Goal: Find specific page/section: Find specific page/section

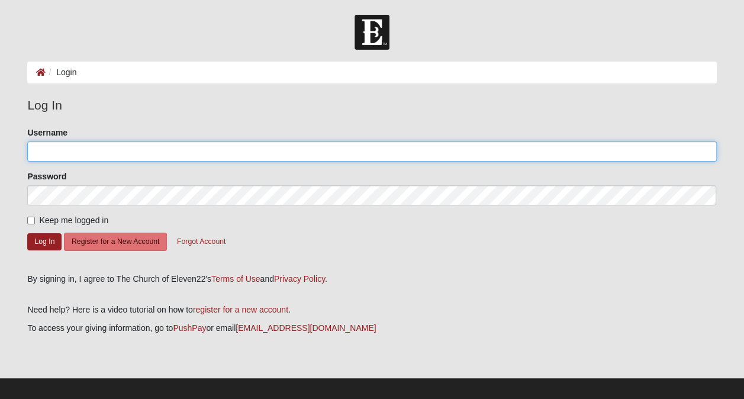
type input "JDR0462"
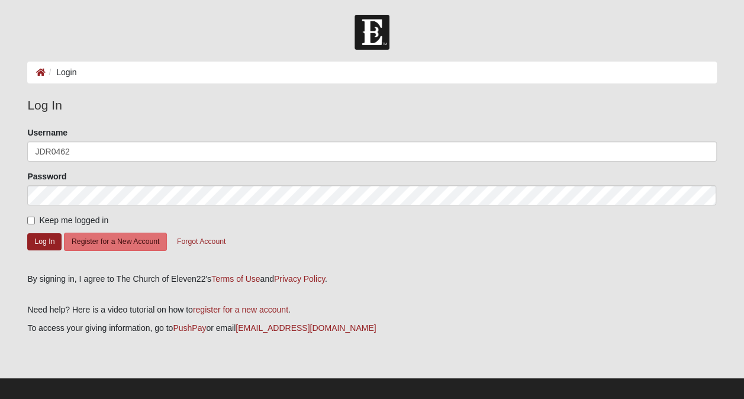
click at [288, 288] on p at bounding box center [371, 291] width 689 height 12
click at [41, 240] on button "Log In" at bounding box center [44, 241] width 34 height 17
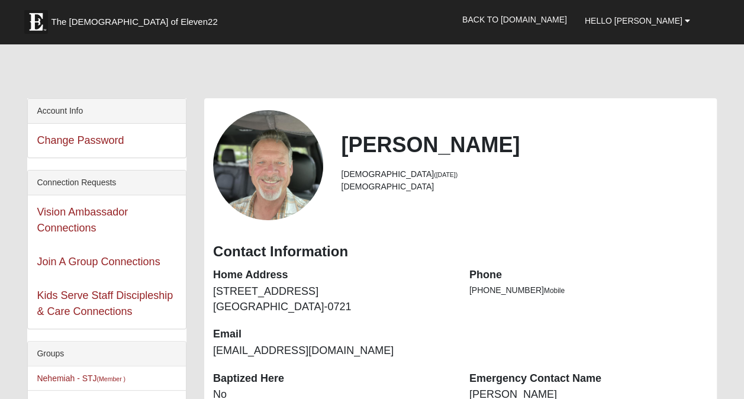
scroll to position [118, 0]
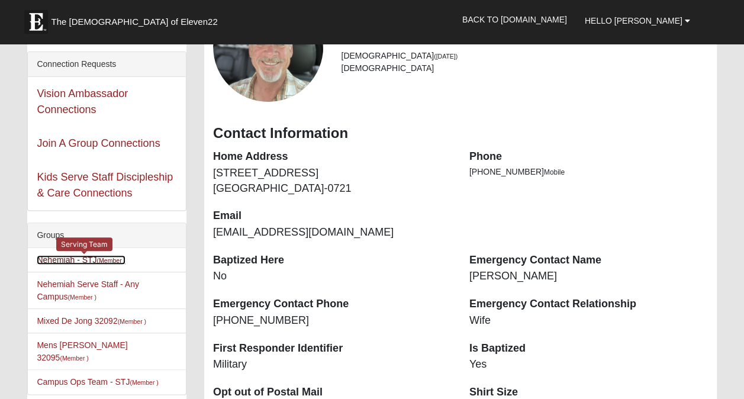
click at [57, 258] on link "Nehemiah - STJ (Member )" at bounding box center [81, 259] width 89 height 9
